Goal: Information Seeking & Learning: Learn about a topic

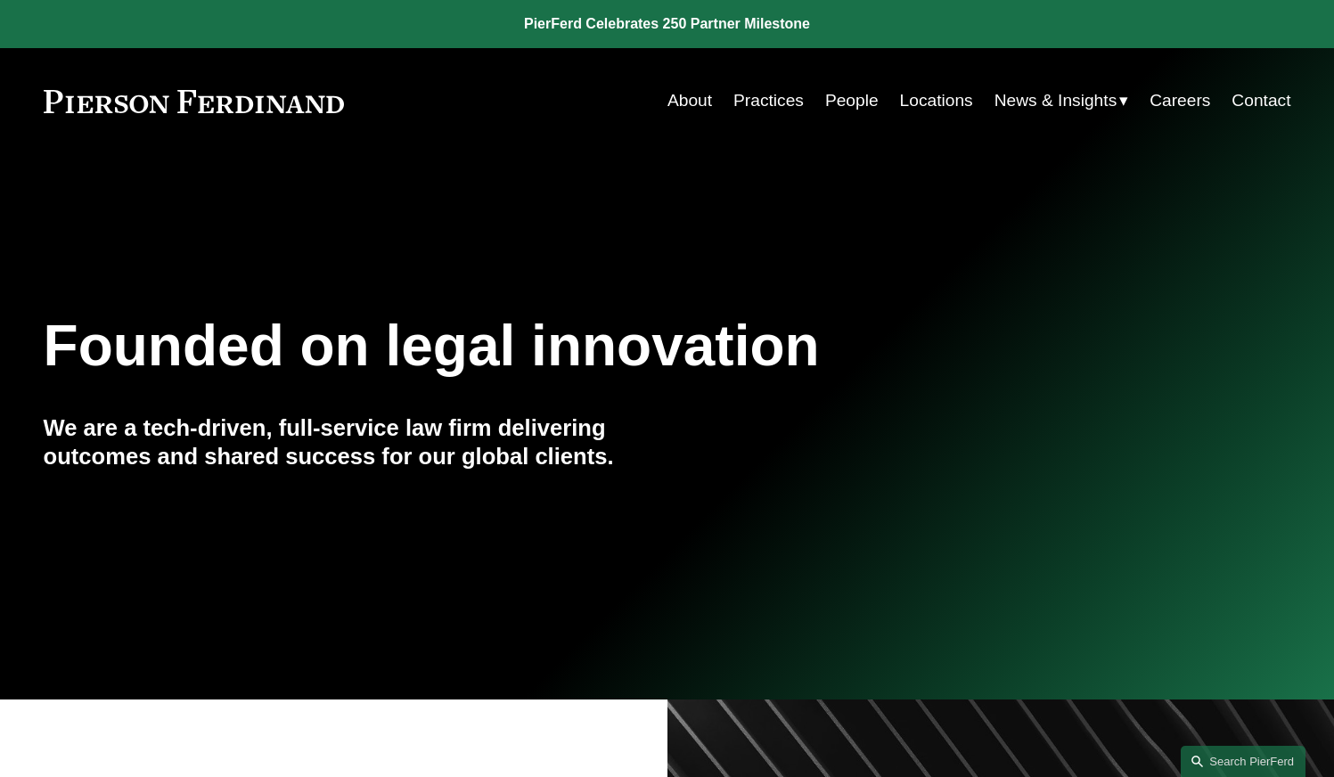
click at [854, 94] on link "People" at bounding box center [851, 101] width 53 height 34
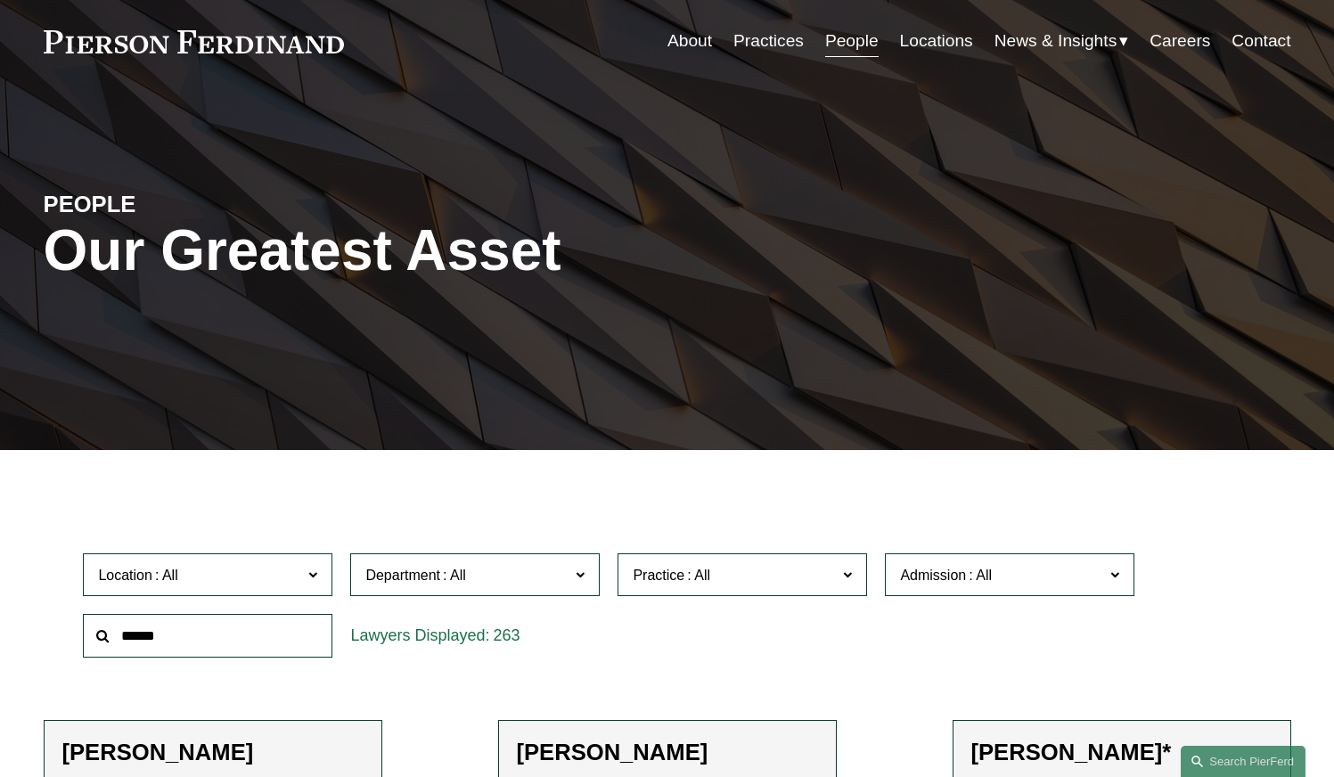
scroll to position [89, 0]
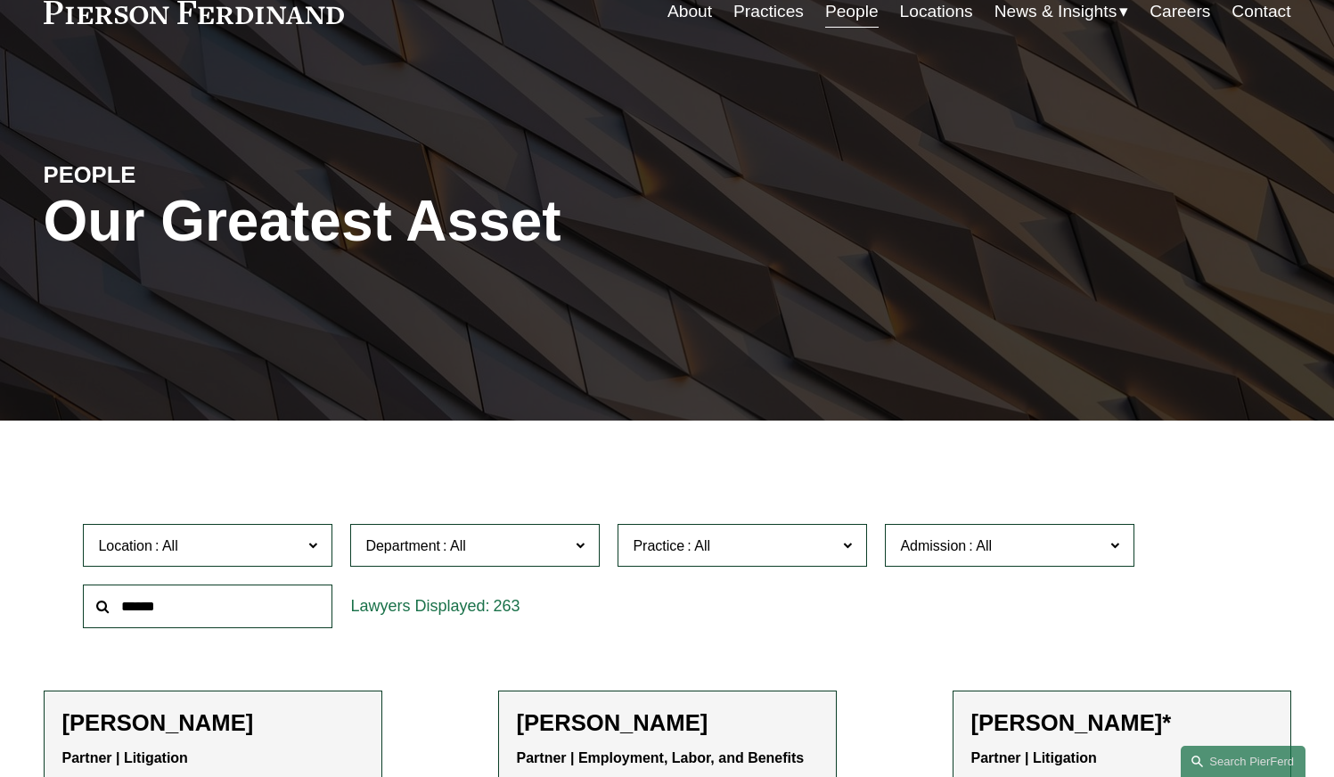
click at [724, 545] on span "Practice" at bounding box center [735, 546] width 204 height 24
drag, startPoint x: 750, startPoint y: 550, endPoint x: 765, endPoint y: 399, distance: 151.3
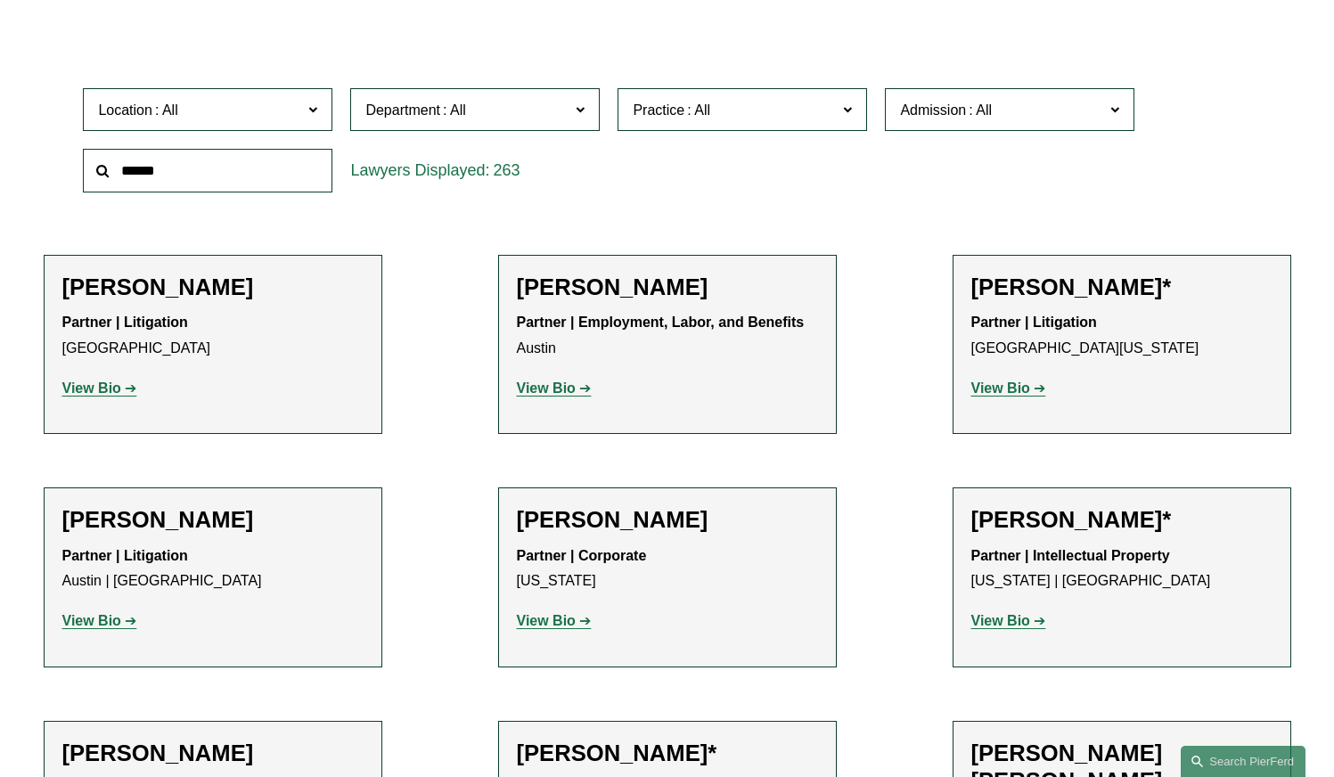
scroll to position [2317, 0]
click at [0, 0] on link "Mergers and Acquisitions" at bounding box center [0, 0] width 0 height 0
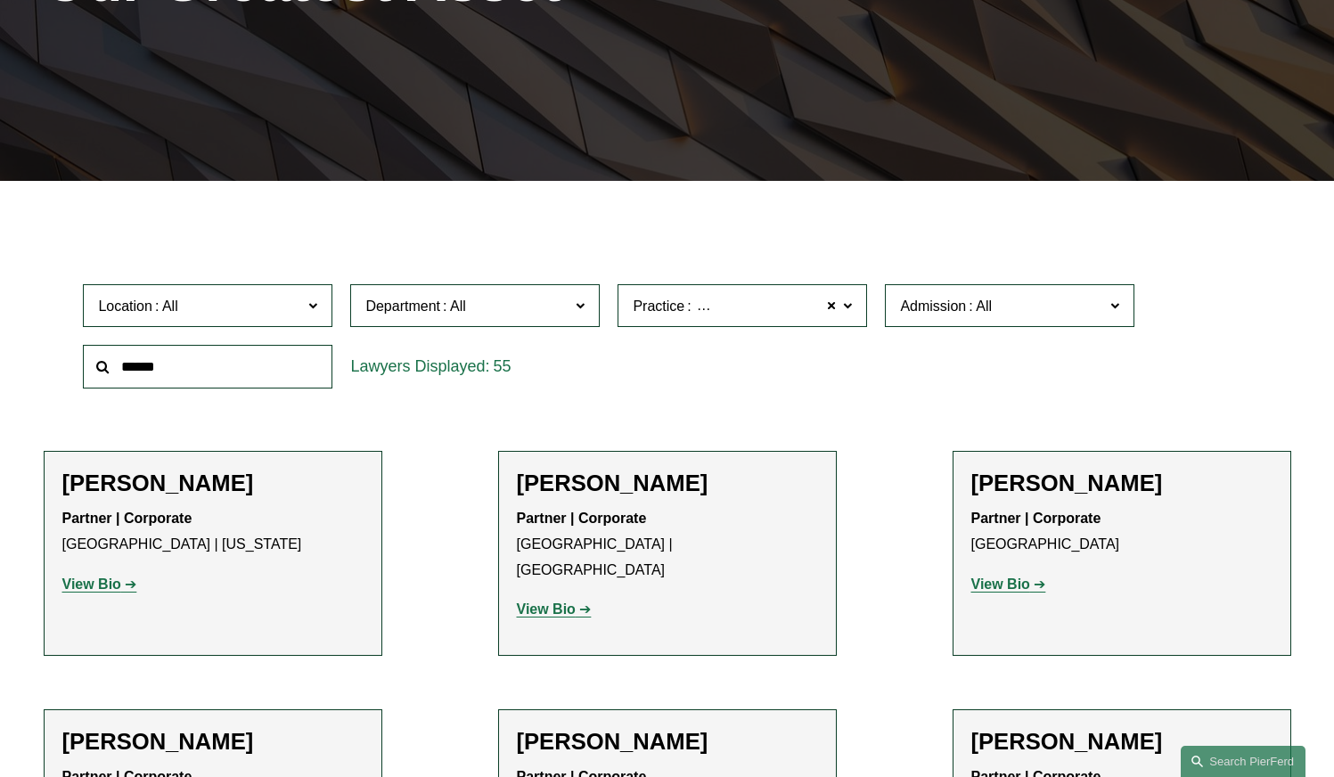
scroll to position [685, 0]
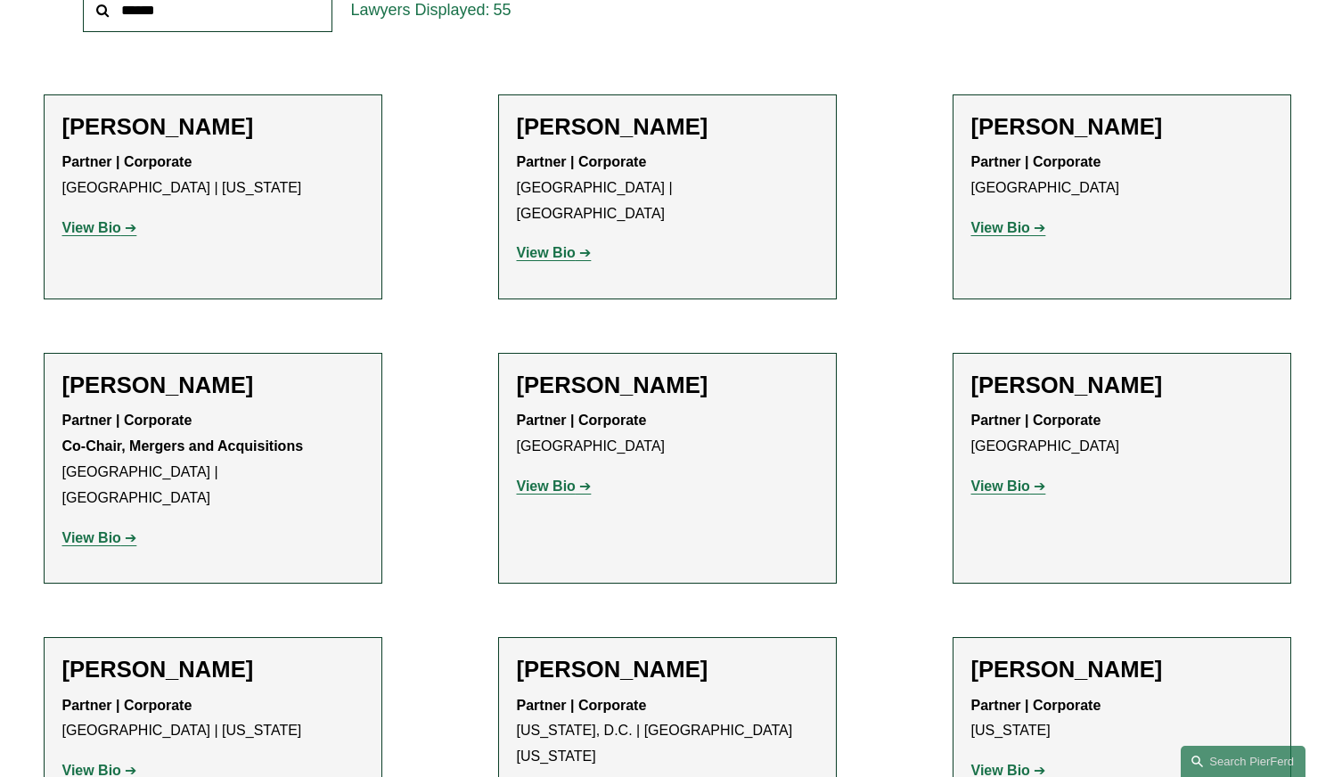
click at [1033, 227] on link "View Bio" at bounding box center [1009, 227] width 75 height 15
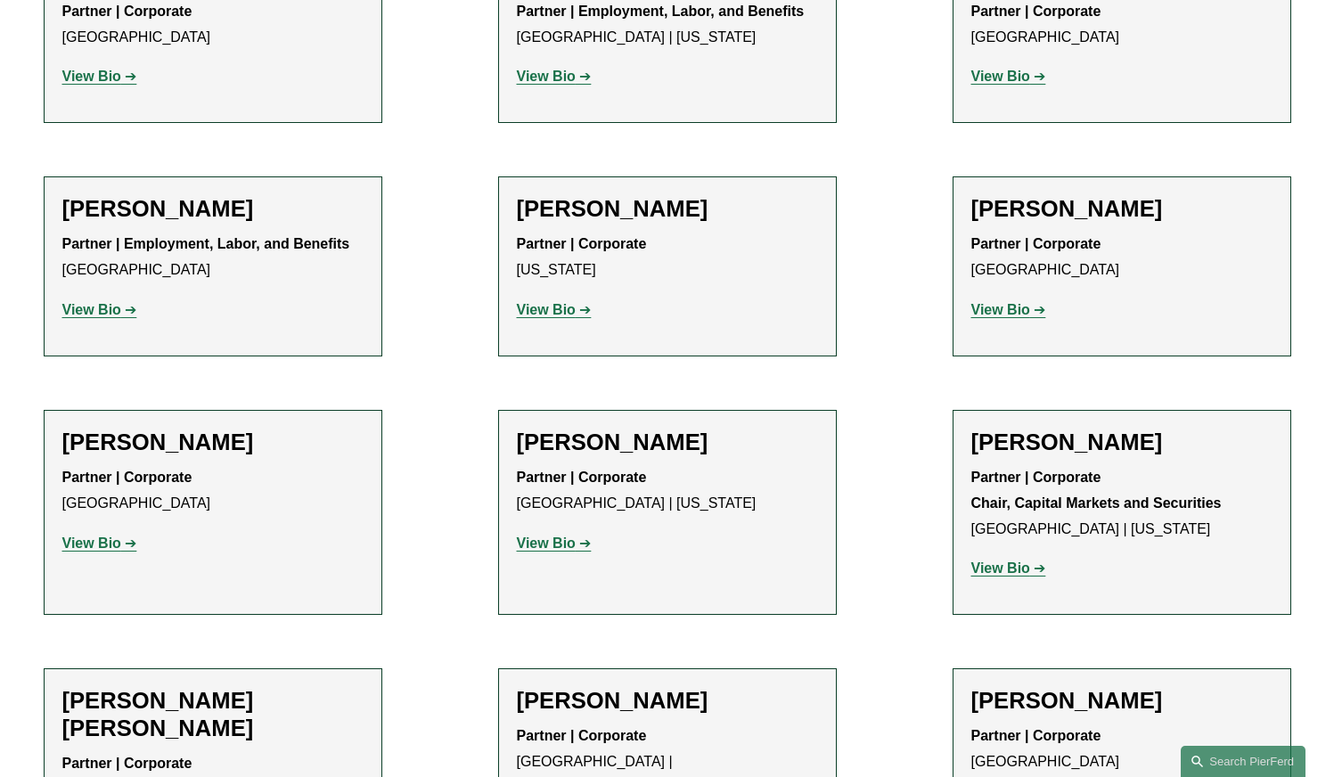
scroll to position [2201, 0]
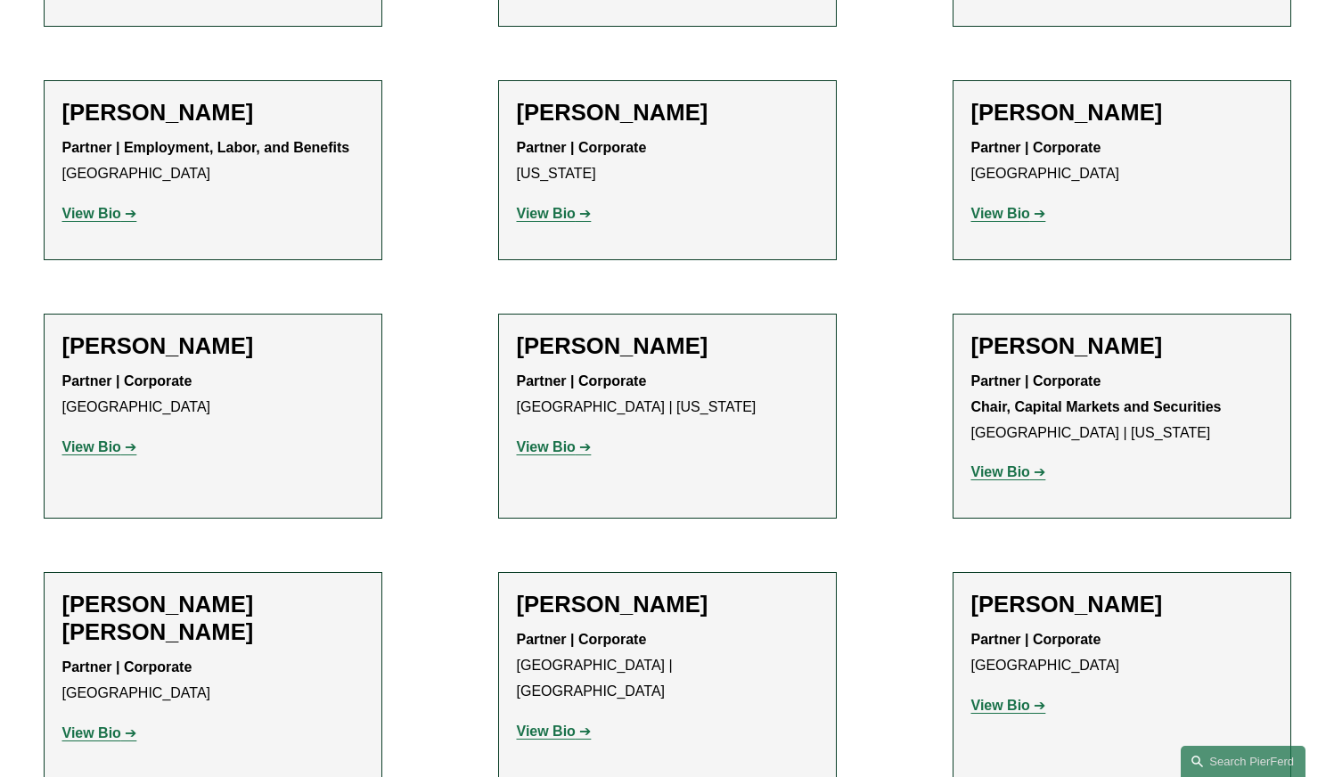
click at [1022, 464] on strong "View Bio" at bounding box center [1001, 471] width 59 height 15
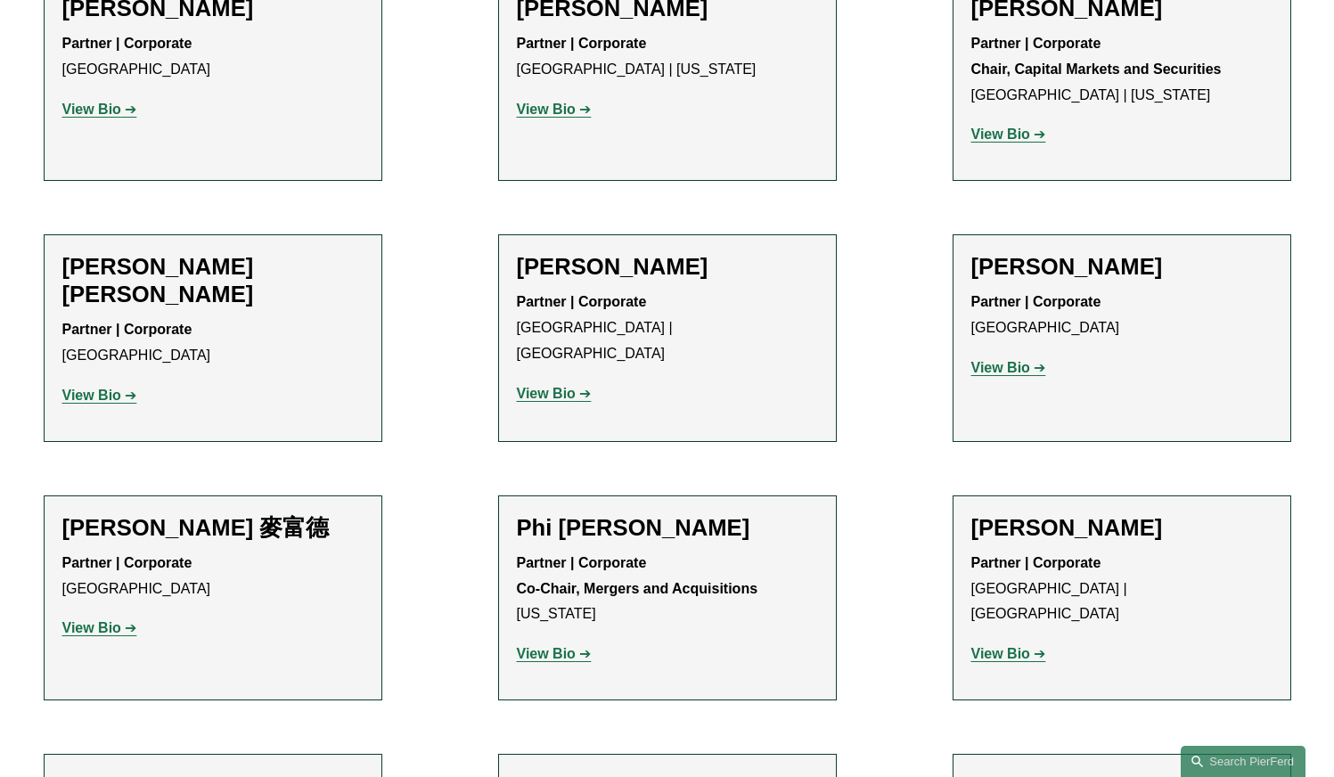
scroll to position [2557, 0]
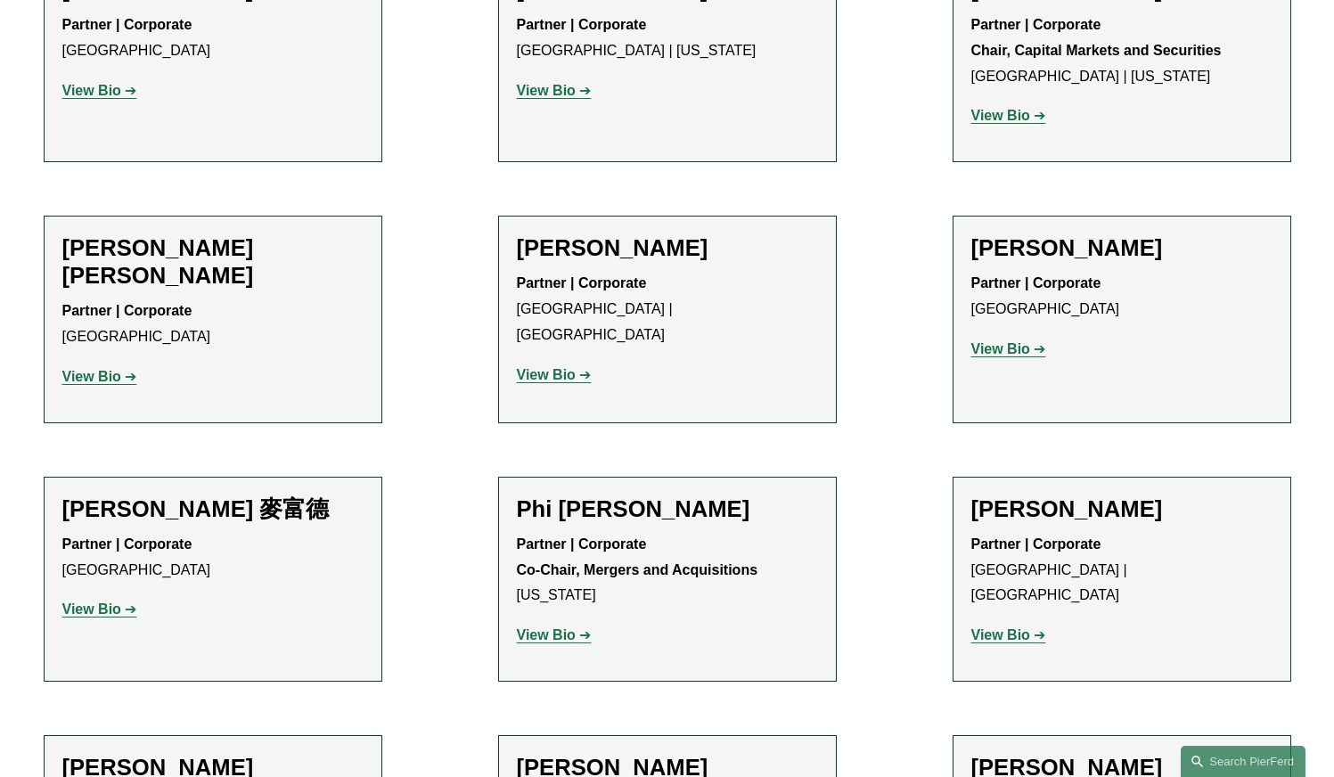
click at [538, 627] on strong "View Bio" at bounding box center [546, 634] width 59 height 15
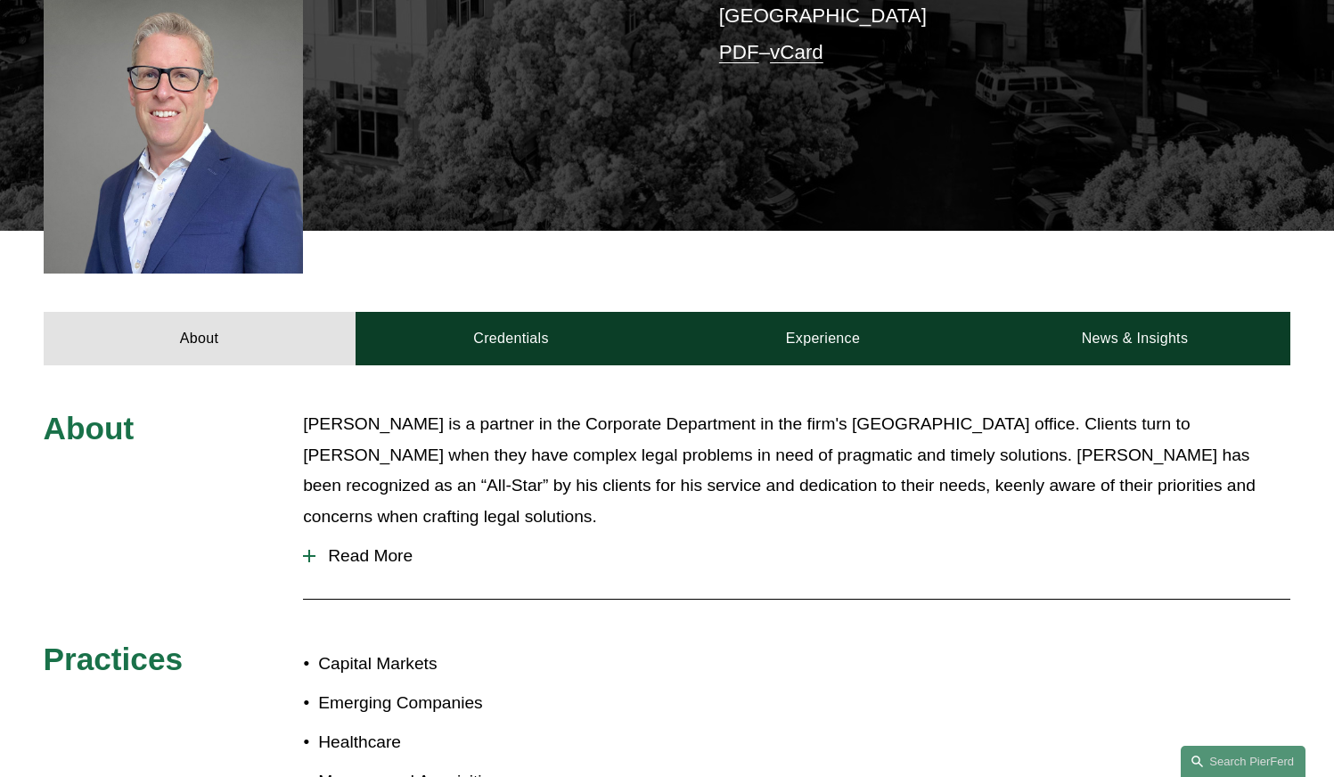
scroll to position [535, 0]
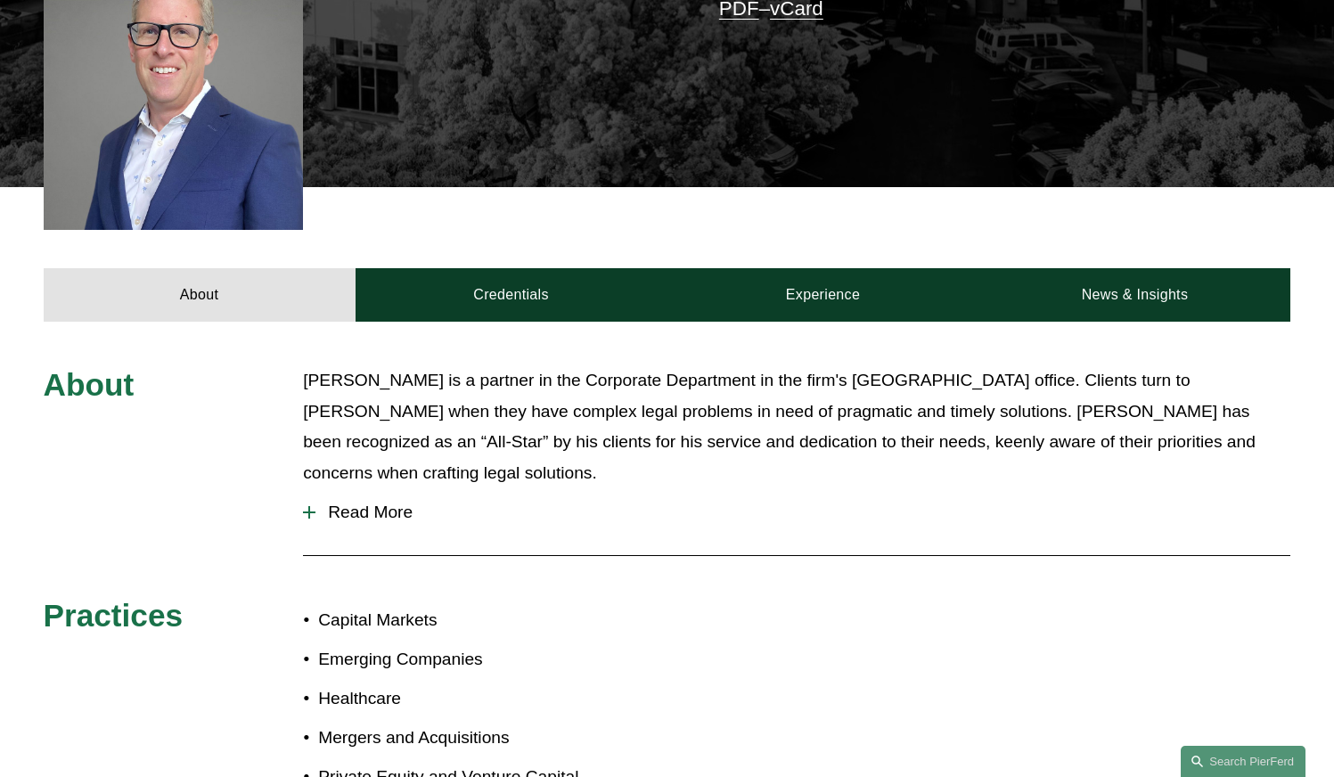
click at [360, 503] on span "Read More" at bounding box center [803, 513] width 975 height 20
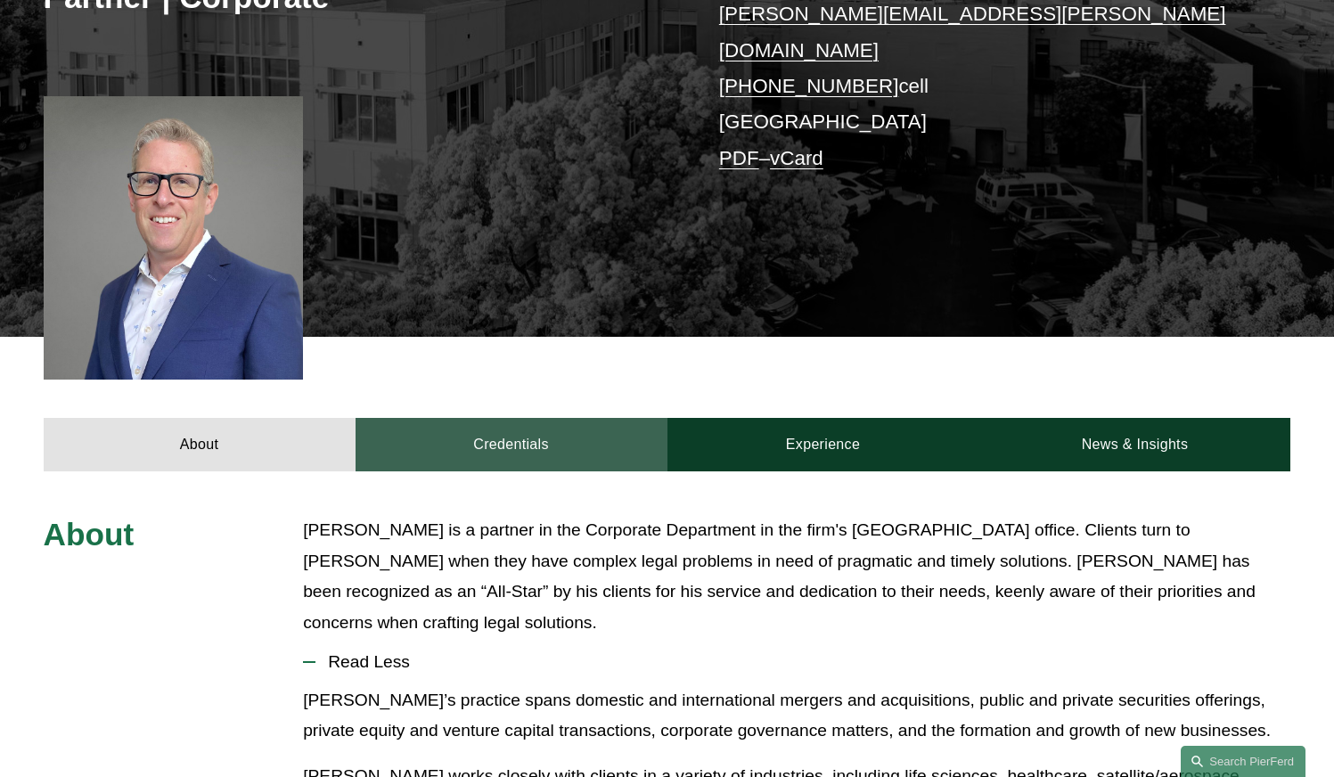
scroll to position [357, 0]
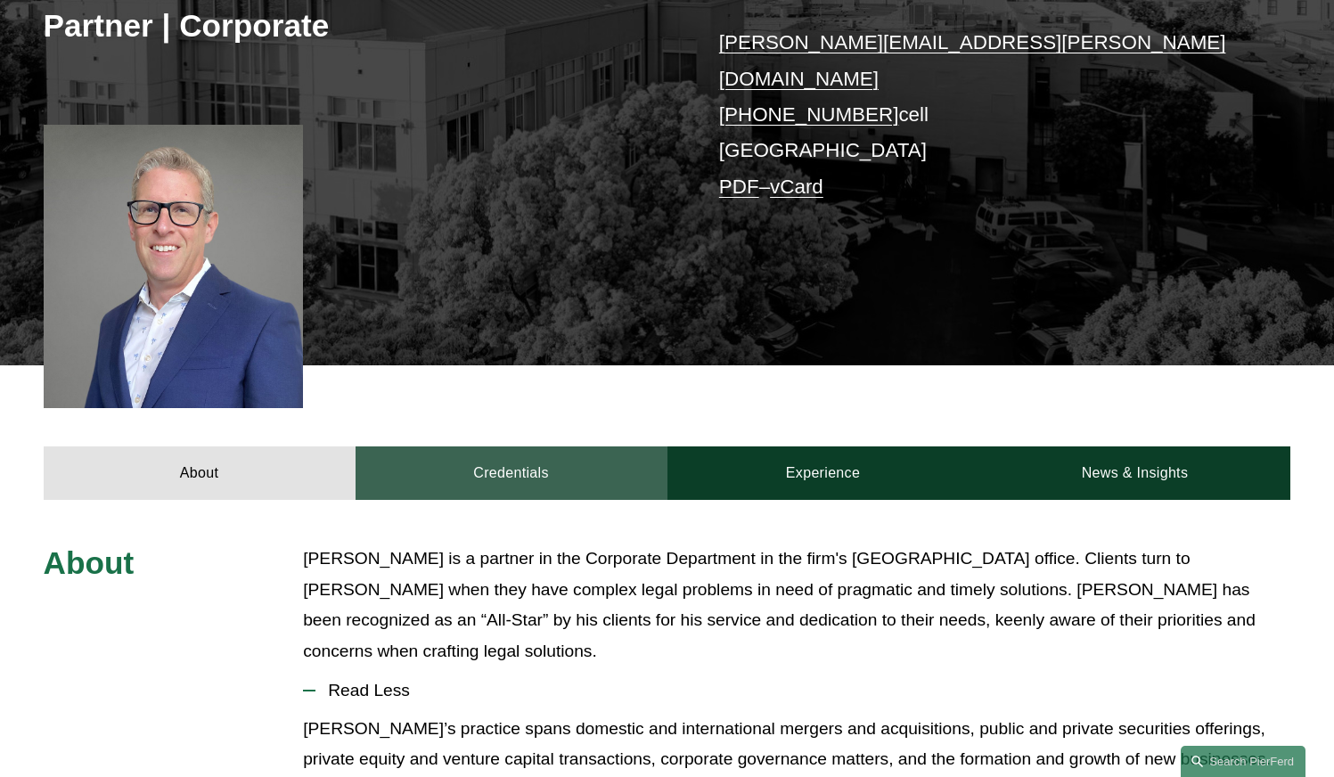
click at [584, 450] on link "Credentials" at bounding box center [512, 473] width 312 height 53
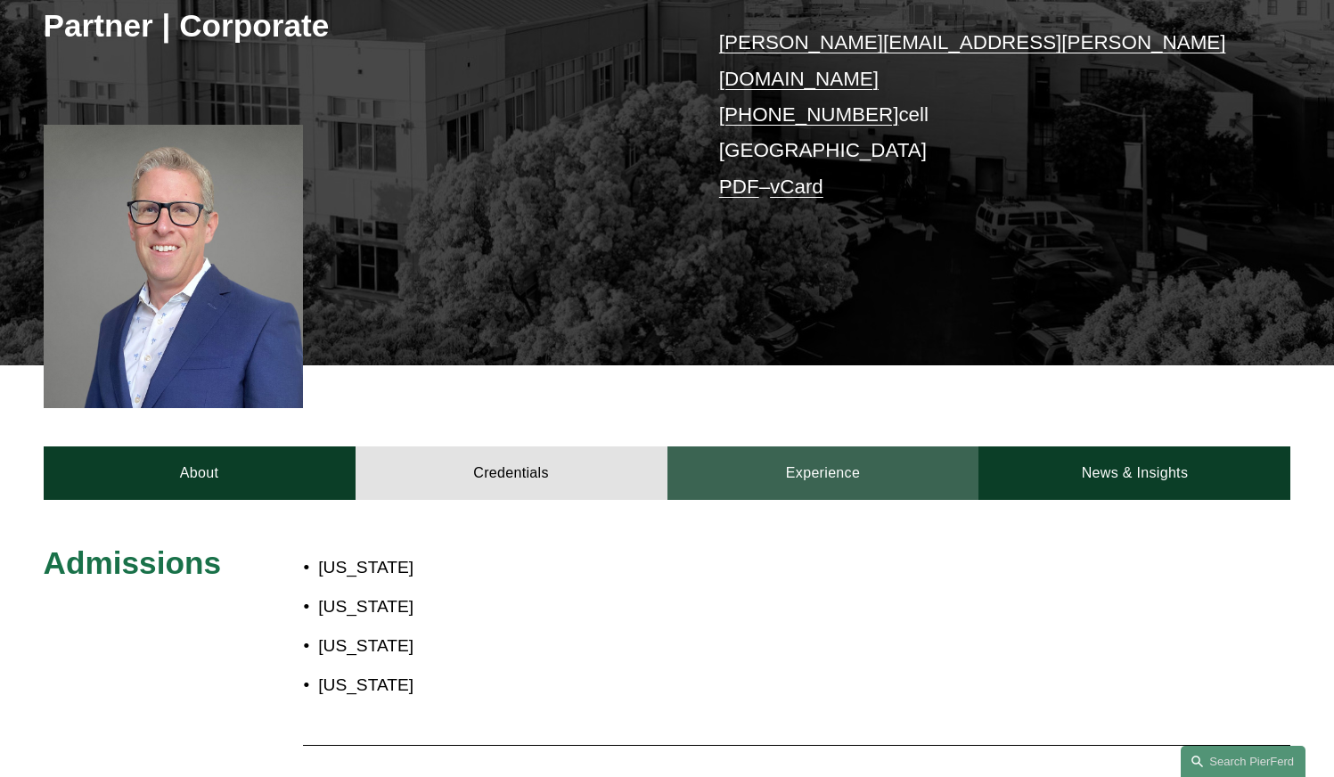
click at [825, 452] on link "Experience" at bounding box center [824, 473] width 312 height 53
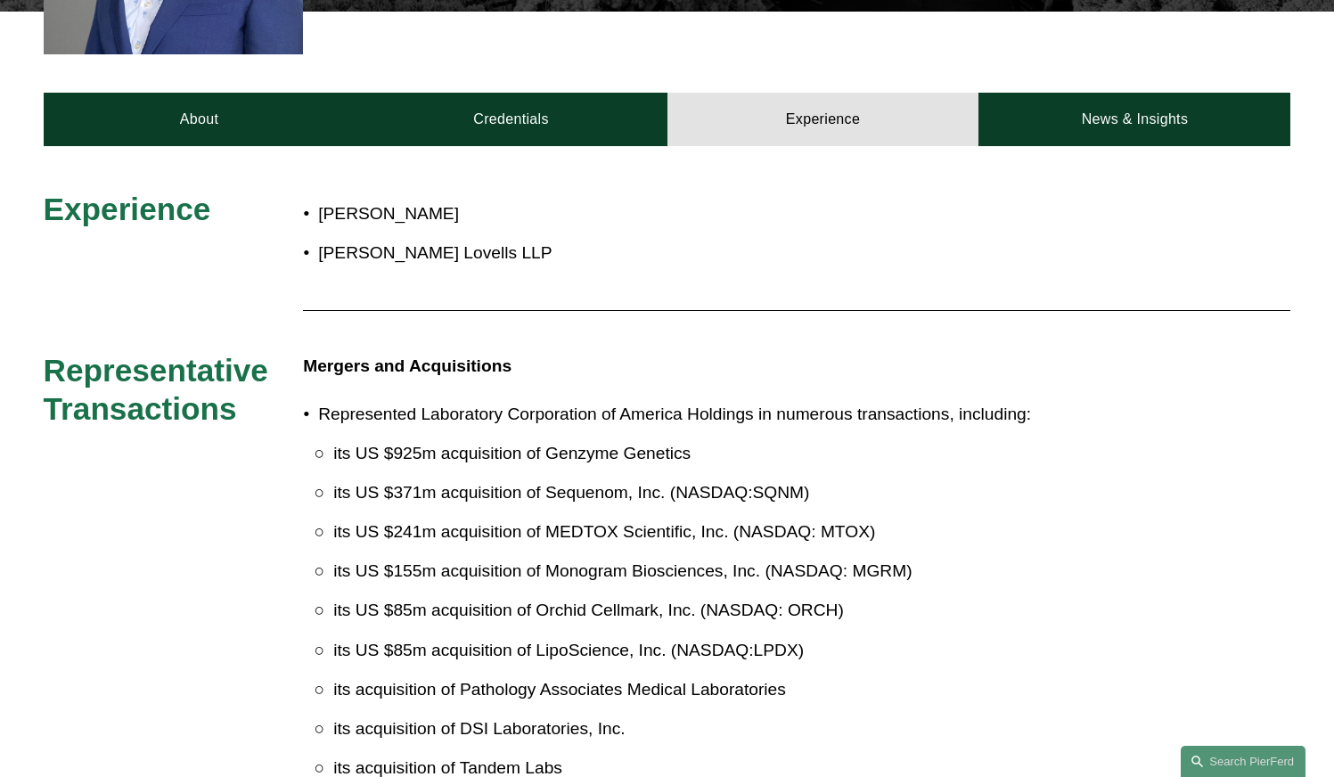
scroll to position [713, 0]
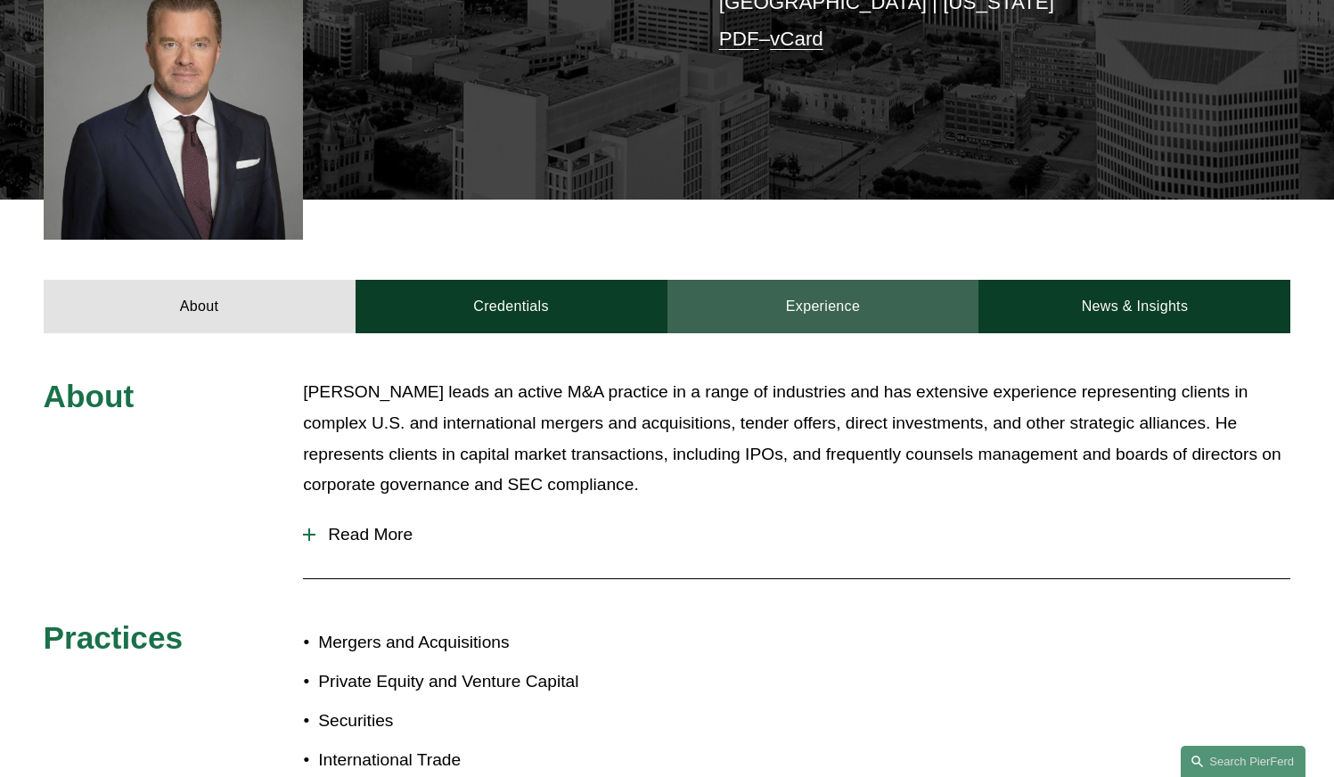
scroll to position [535, 0]
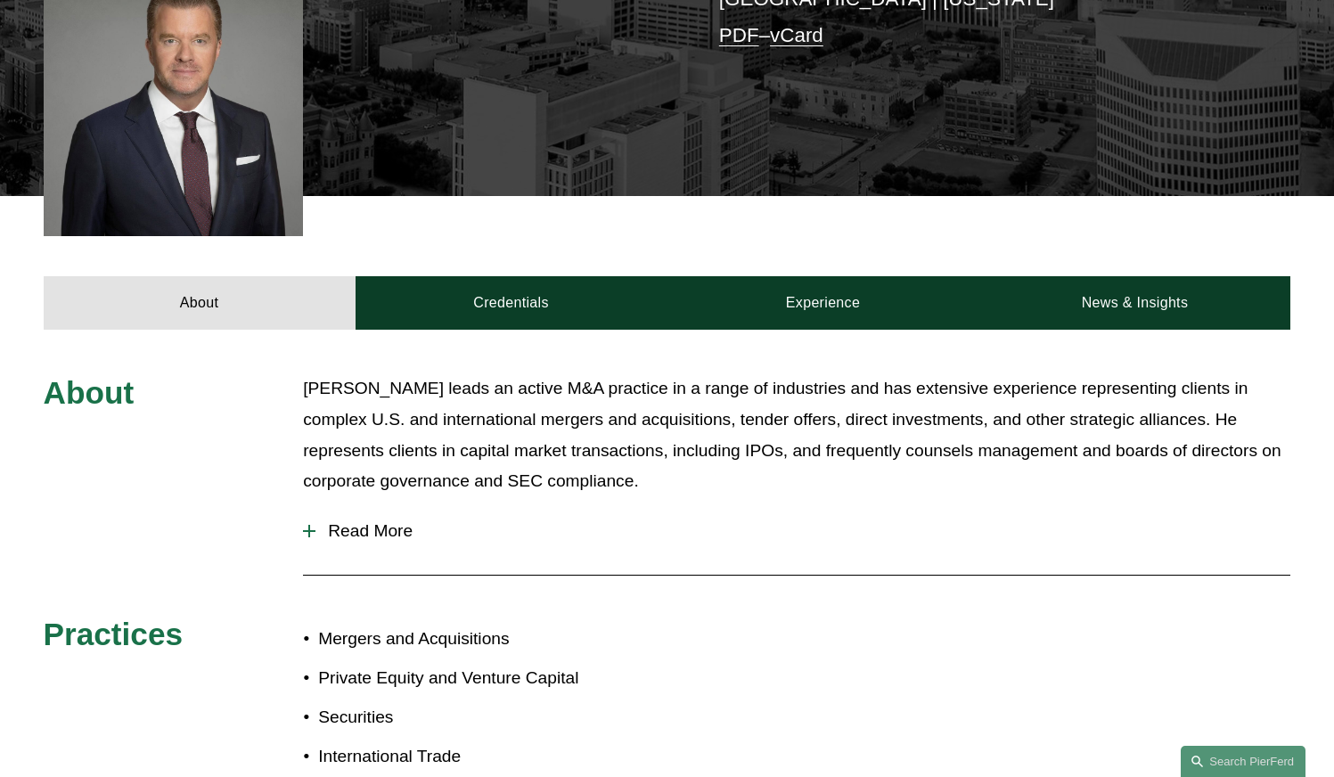
click at [406, 532] on span "Read More" at bounding box center [803, 531] width 975 height 20
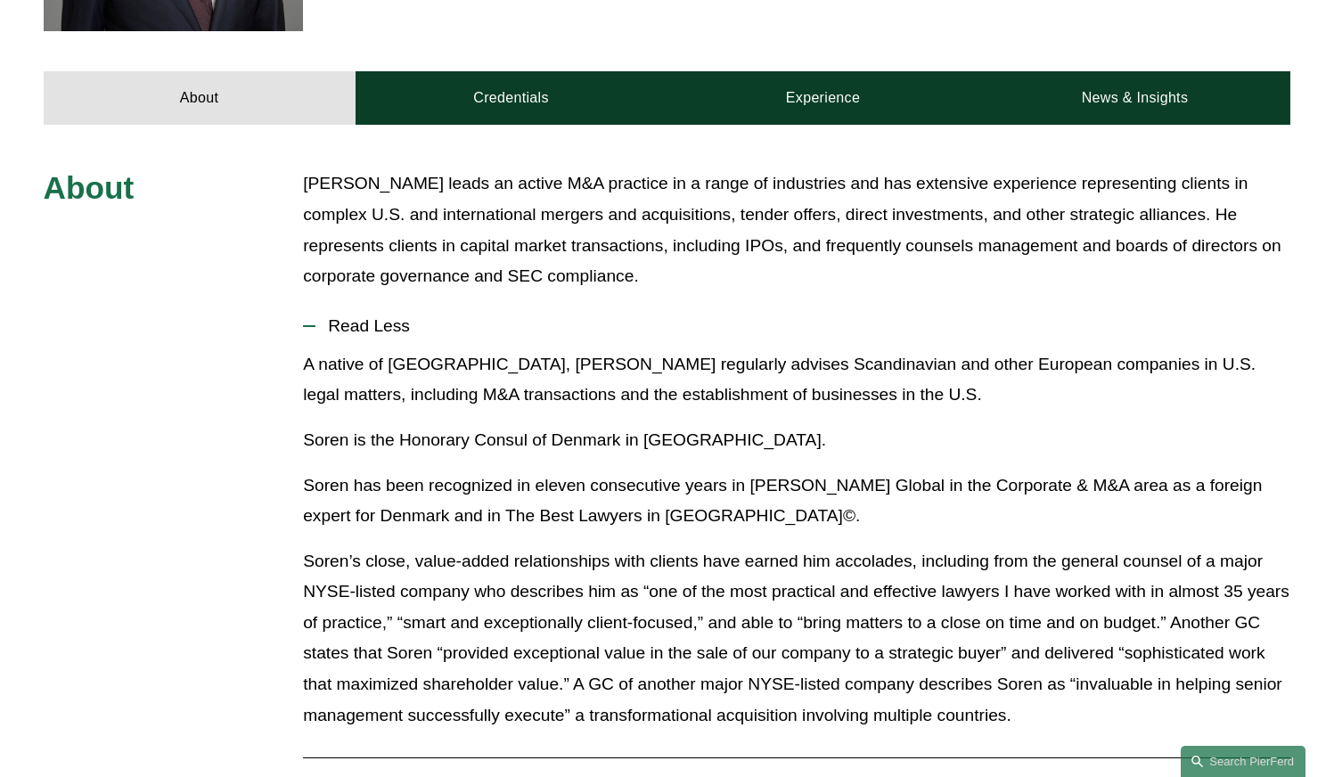
scroll to position [713, 0]
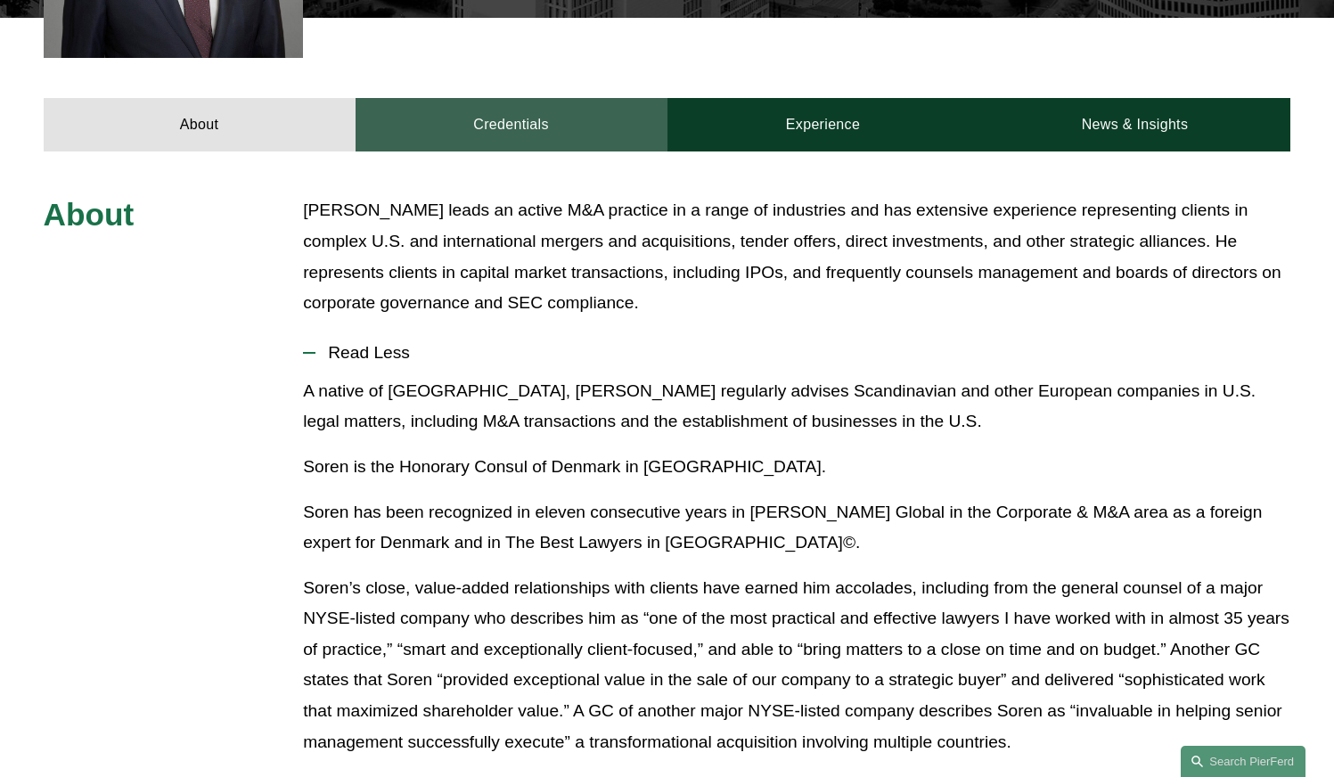
click at [456, 115] on link "Credentials" at bounding box center [512, 124] width 312 height 53
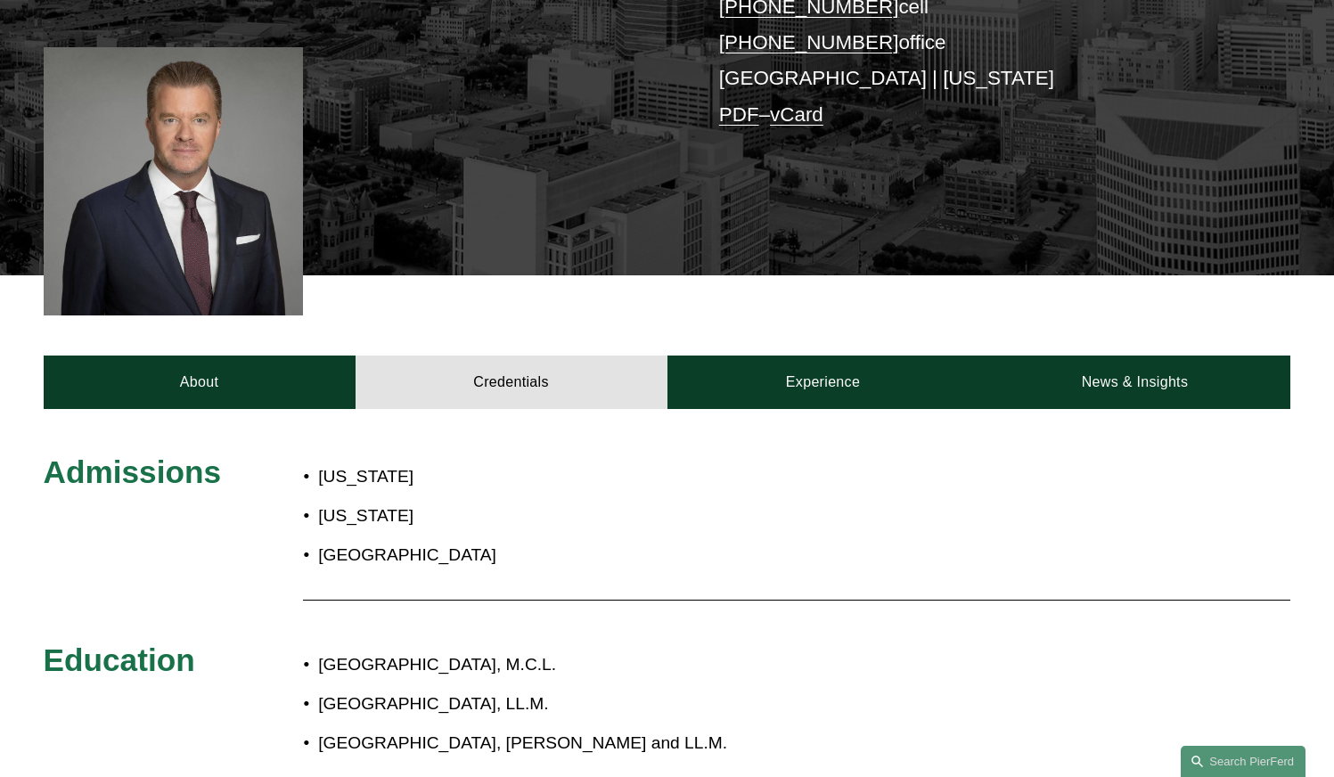
scroll to position [357, 0]
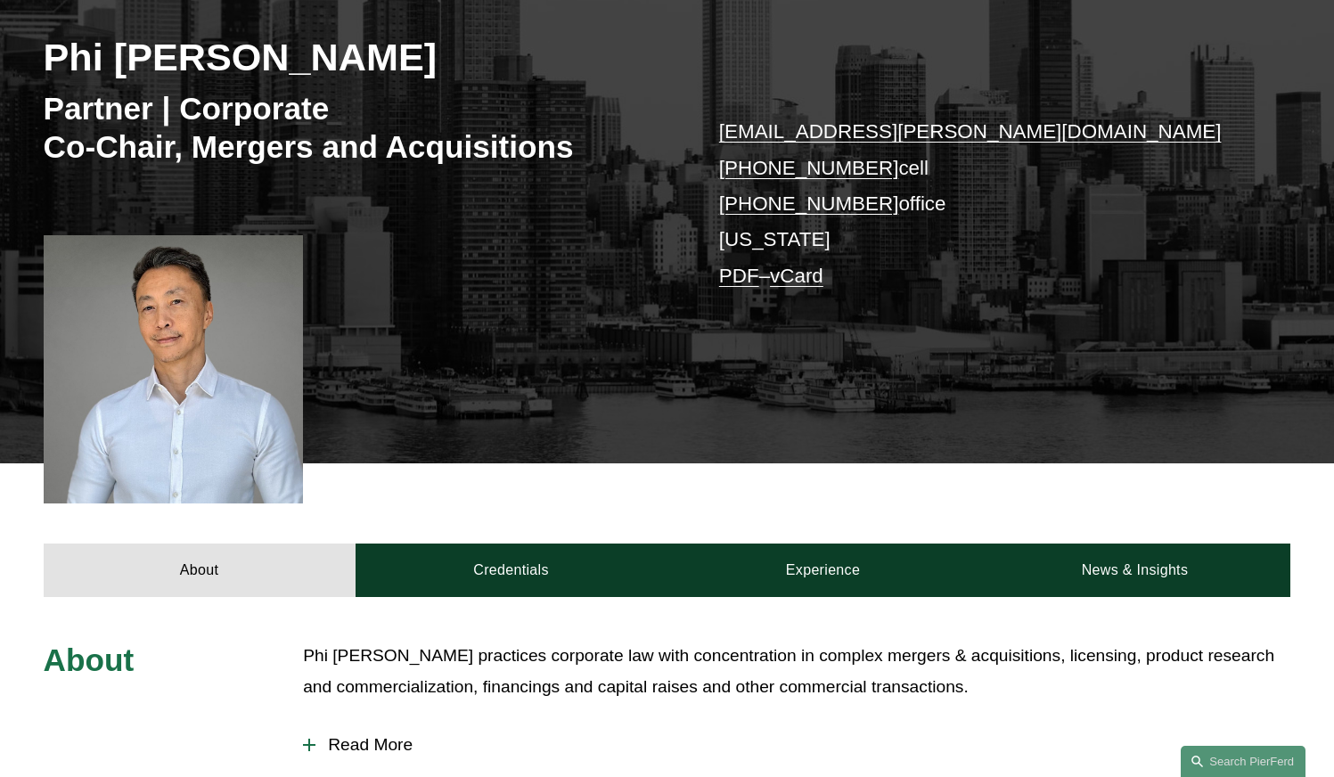
scroll to position [624, 0]
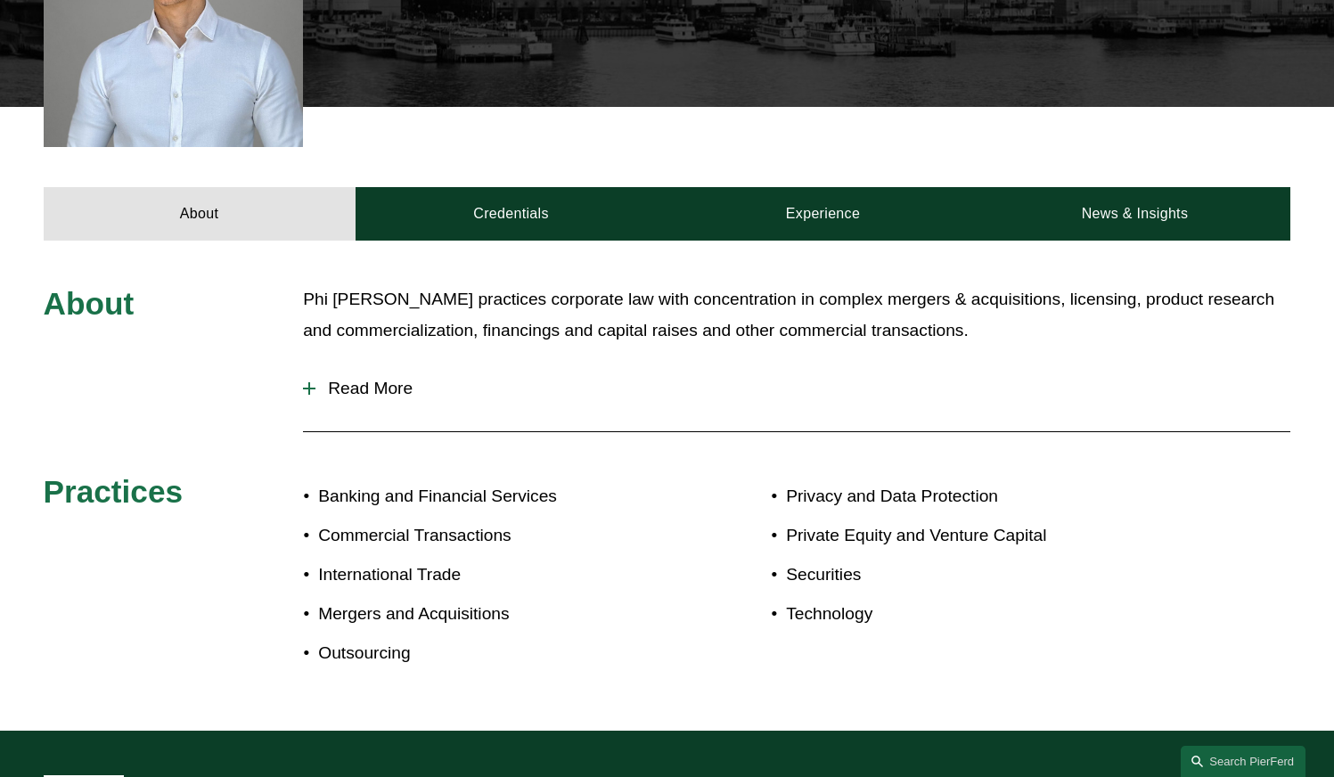
click at [381, 384] on span "Read More" at bounding box center [803, 389] width 975 height 20
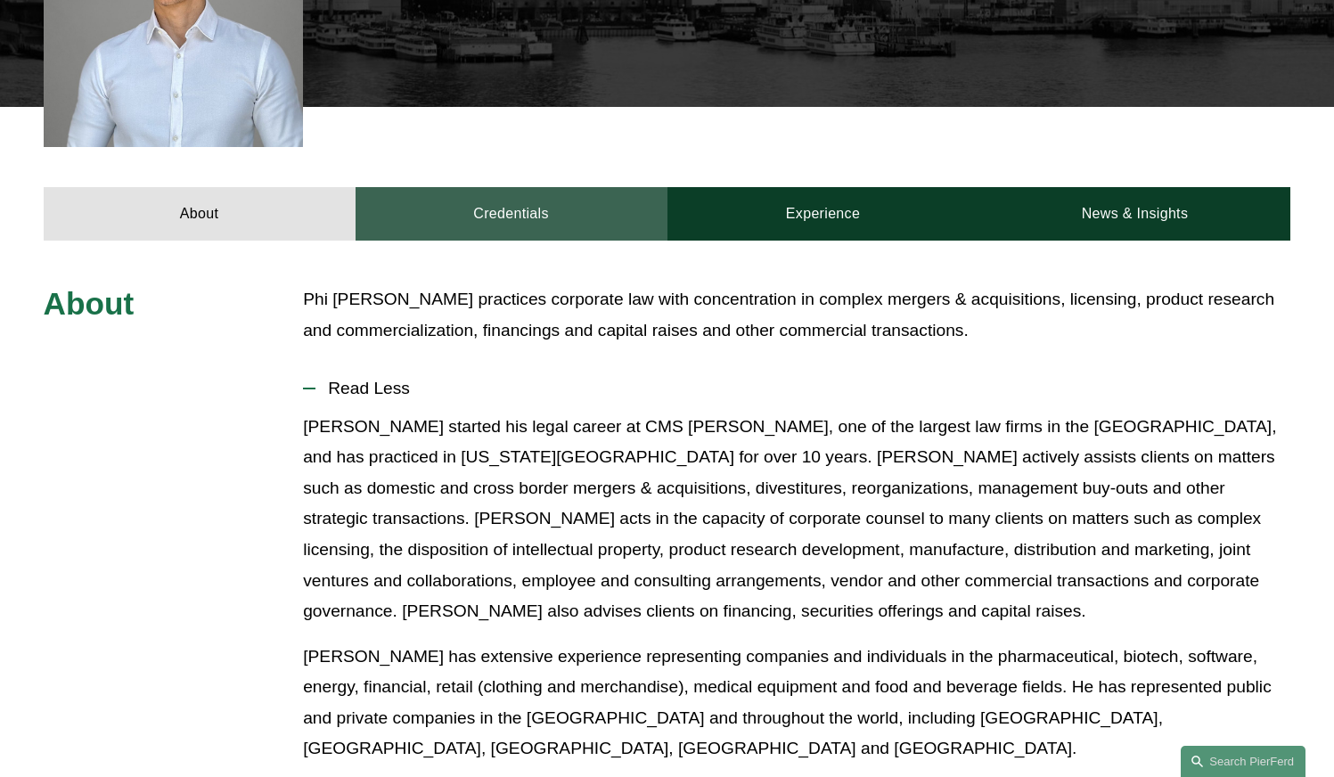
click at [528, 217] on link "Credentials" at bounding box center [512, 213] width 312 height 53
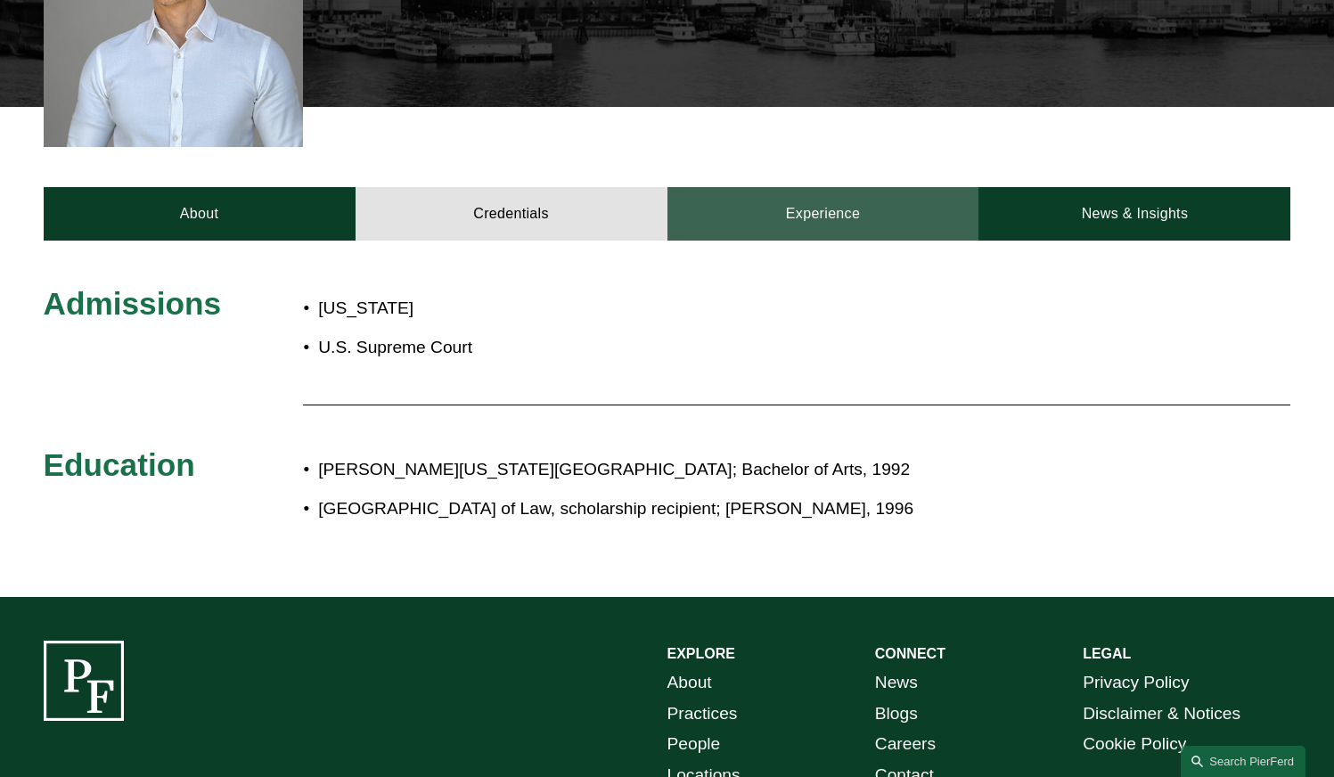
click at [807, 216] on link "Experience" at bounding box center [824, 213] width 312 height 53
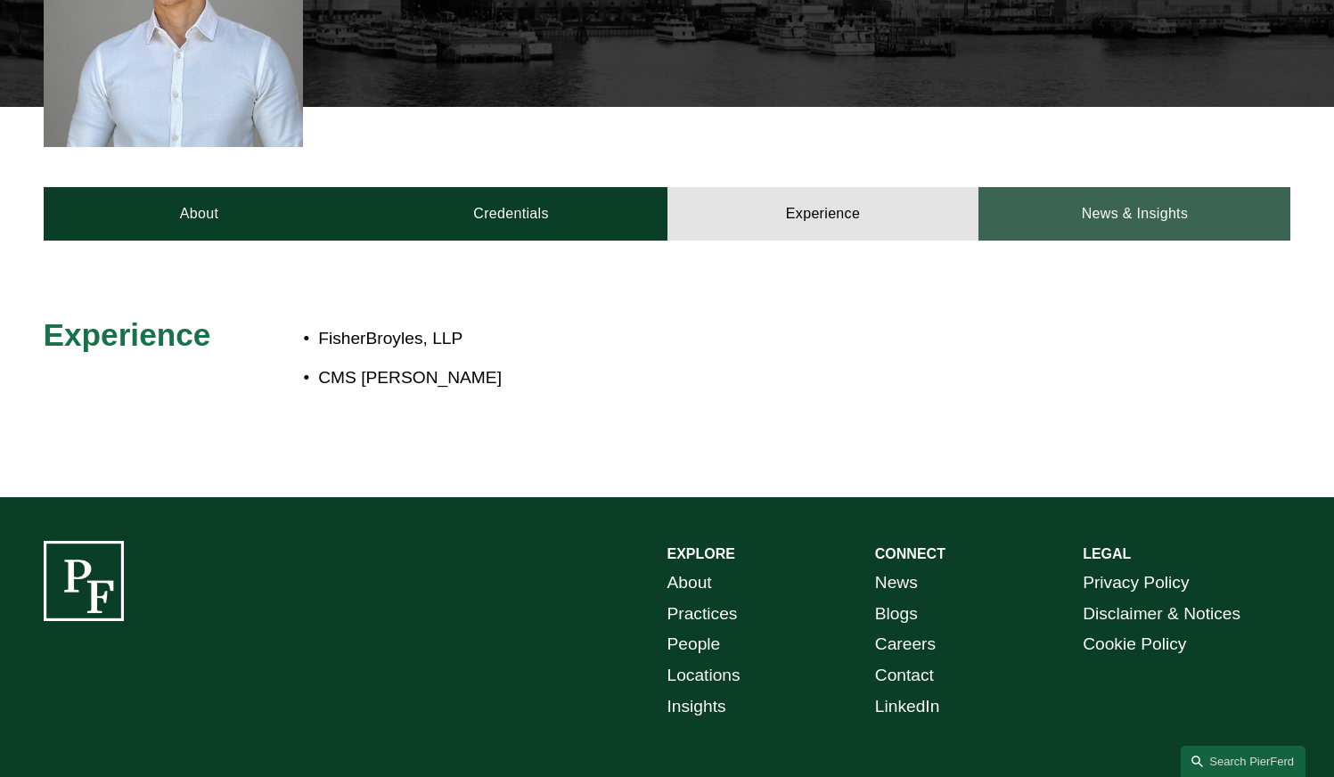
click at [1163, 208] on link "News & Insights" at bounding box center [1135, 213] width 312 height 53
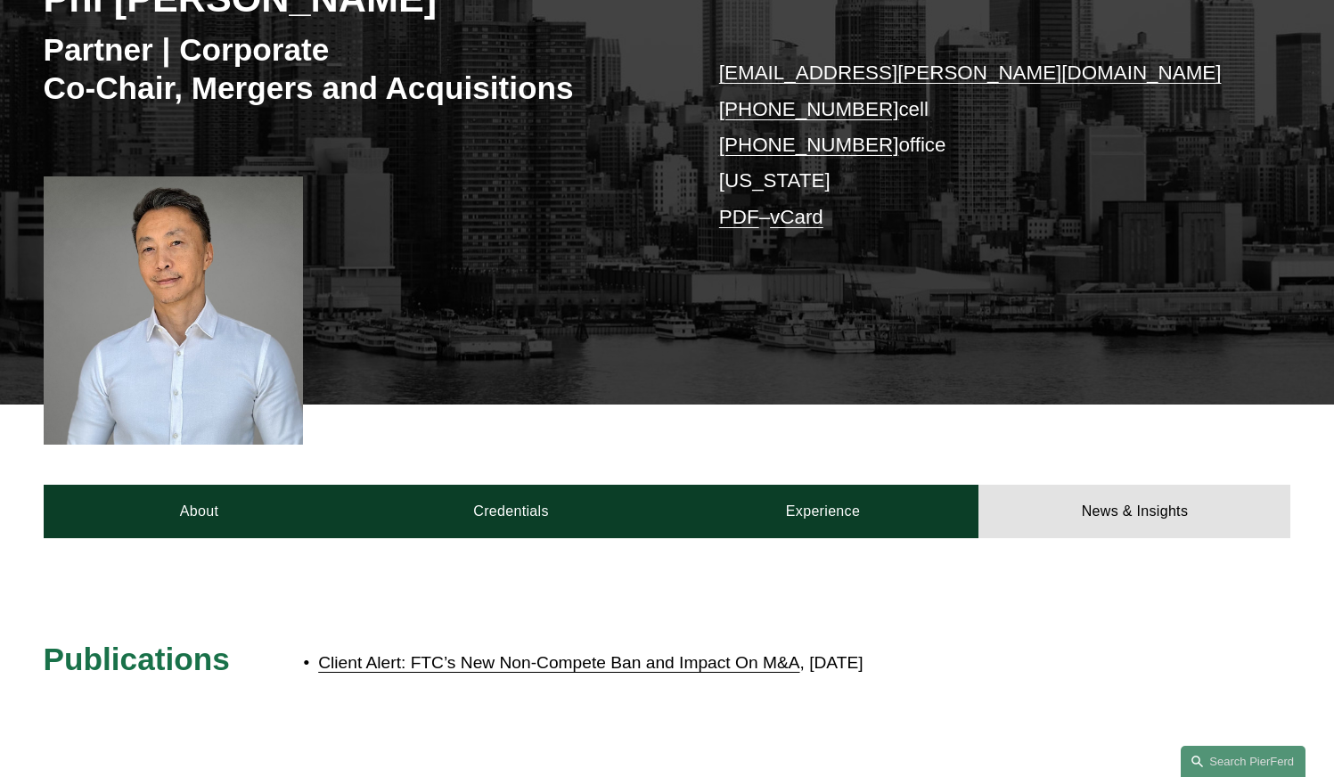
scroll to position [267, 0]
